Goal: Information Seeking & Learning: Learn about a topic

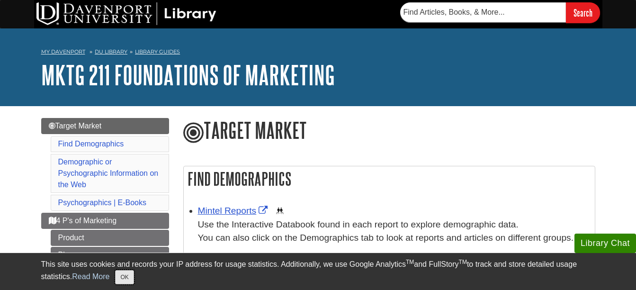
click at [133, 272] on button "OK" at bounding box center [124, 277] width 18 height 14
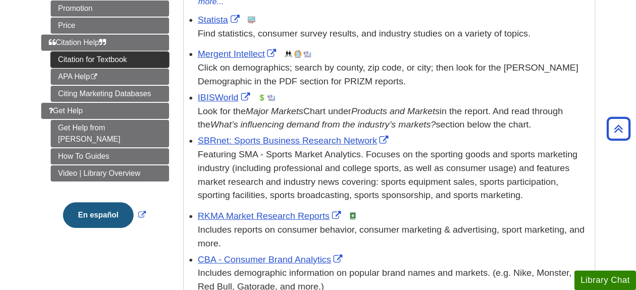
scroll to position [264, 0]
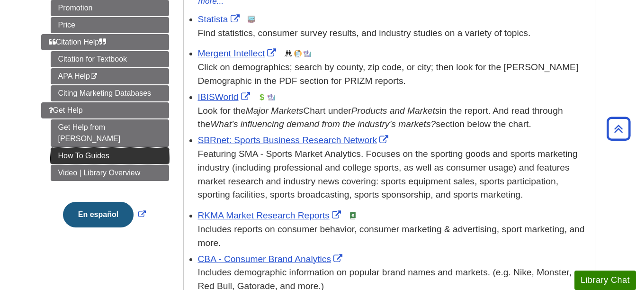
click at [136, 148] on link "How To Guides" at bounding box center [110, 156] width 118 height 16
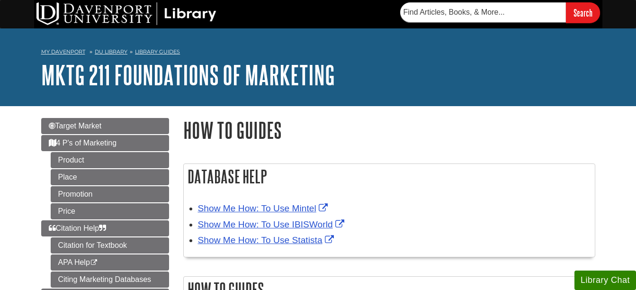
scroll to position [95, 0]
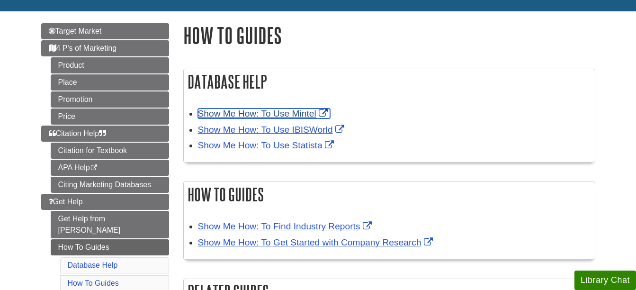
click at [276, 110] on link "Show Me How: To Use Mintel" at bounding box center [264, 113] width 132 height 10
click at [304, 109] on link "Show Me How: To Use Mintel" at bounding box center [264, 113] width 132 height 10
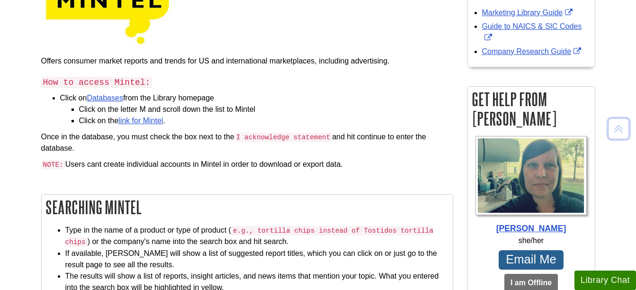
scroll to position [173, 0]
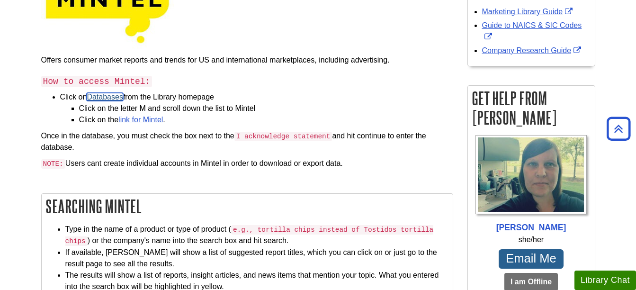
click at [114, 93] on link "Databases" at bounding box center [105, 97] width 36 height 8
click at [147, 115] on link "link for Mintel" at bounding box center [140, 119] width 44 height 8
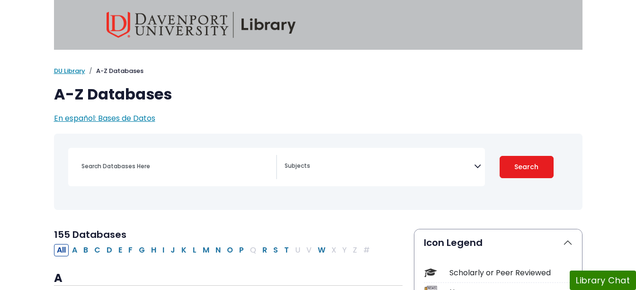
select select "Database Subject Filter"
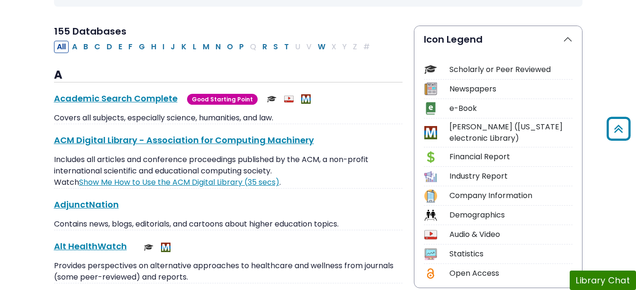
scroll to position [225, 0]
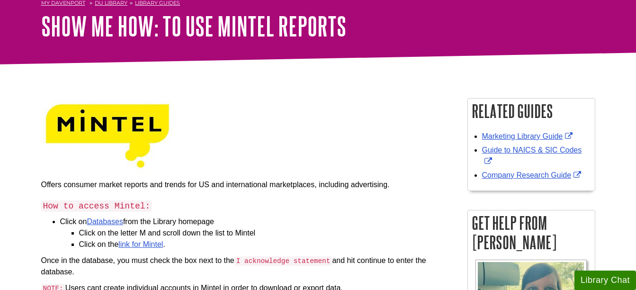
scroll to position [83, 0]
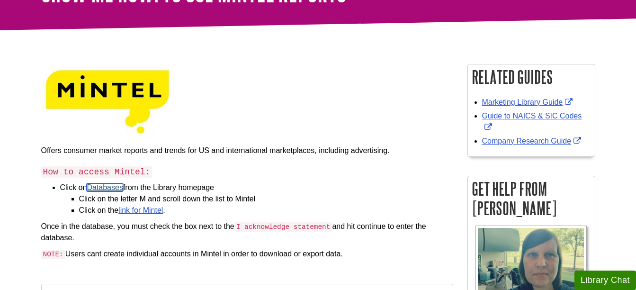
click at [122, 190] on link "Databases" at bounding box center [105, 187] width 36 height 8
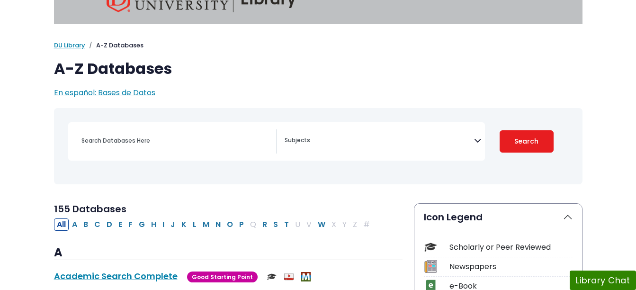
scroll to position [95, 0]
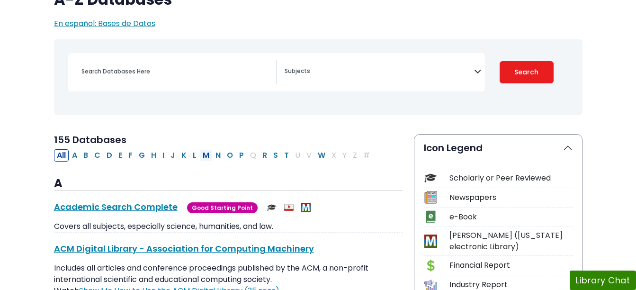
click at [202, 159] on button "M" at bounding box center [206, 155] width 12 height 12
select select "Database Subject Filter"
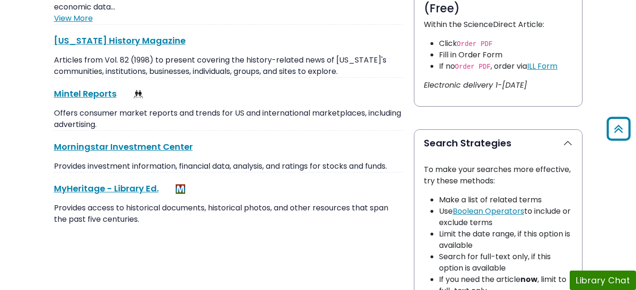
scroll to position [559, 0]
click at [90, 88] on link "Mintel Reports This link opens in a new window" at bounding box center [85, 94] width 62 height 12
